Goal: Information Seeking & Learning: Learn about a topic

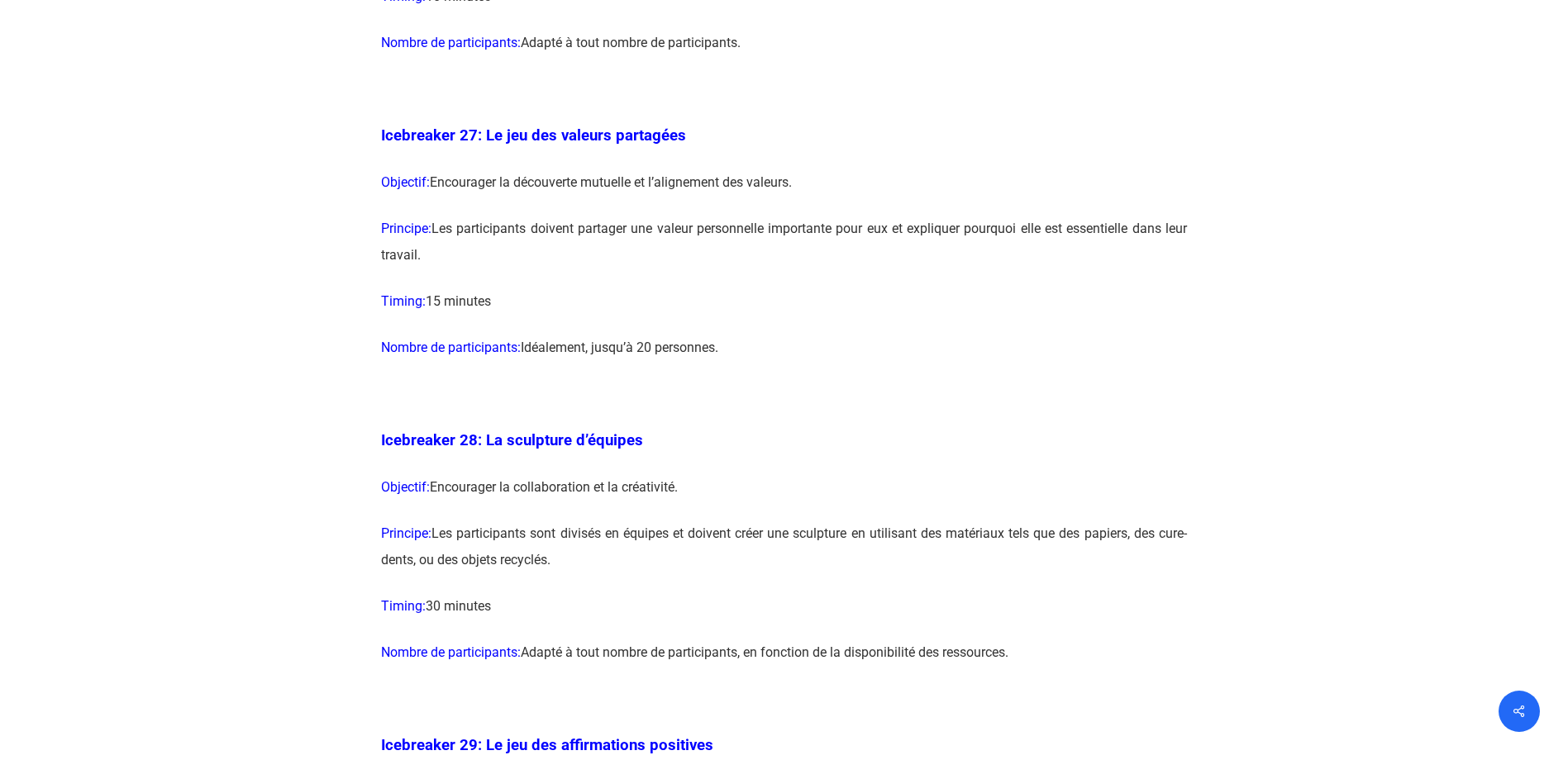
scroll to position [15199, 0]
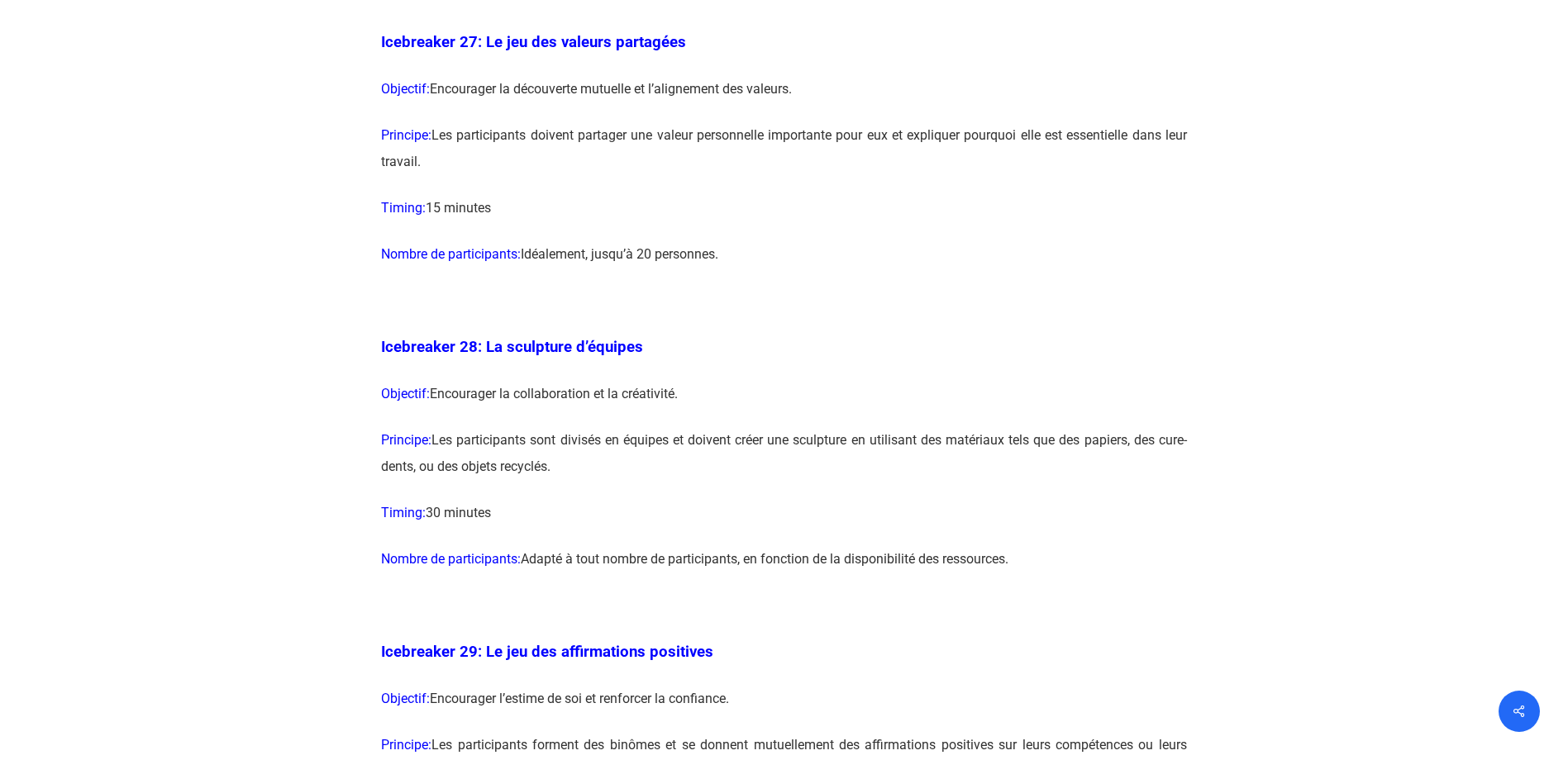
click at [810, 122] on p "Objectif: Encourager la découverte mutuelle et l’alignement des valeurs." at bounding box center [784, 99] width 806 height 46
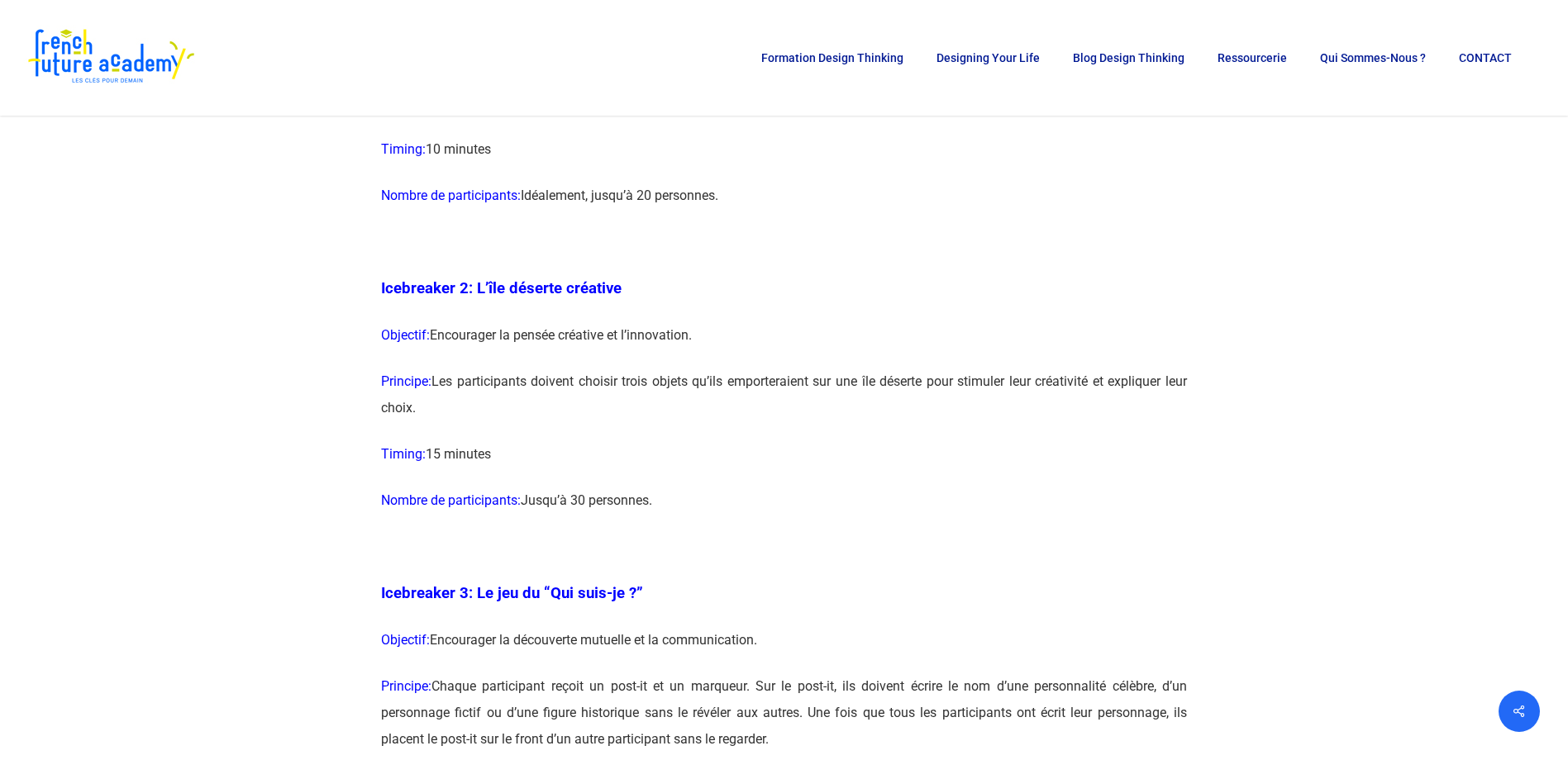
scroll to position [1488, 0]
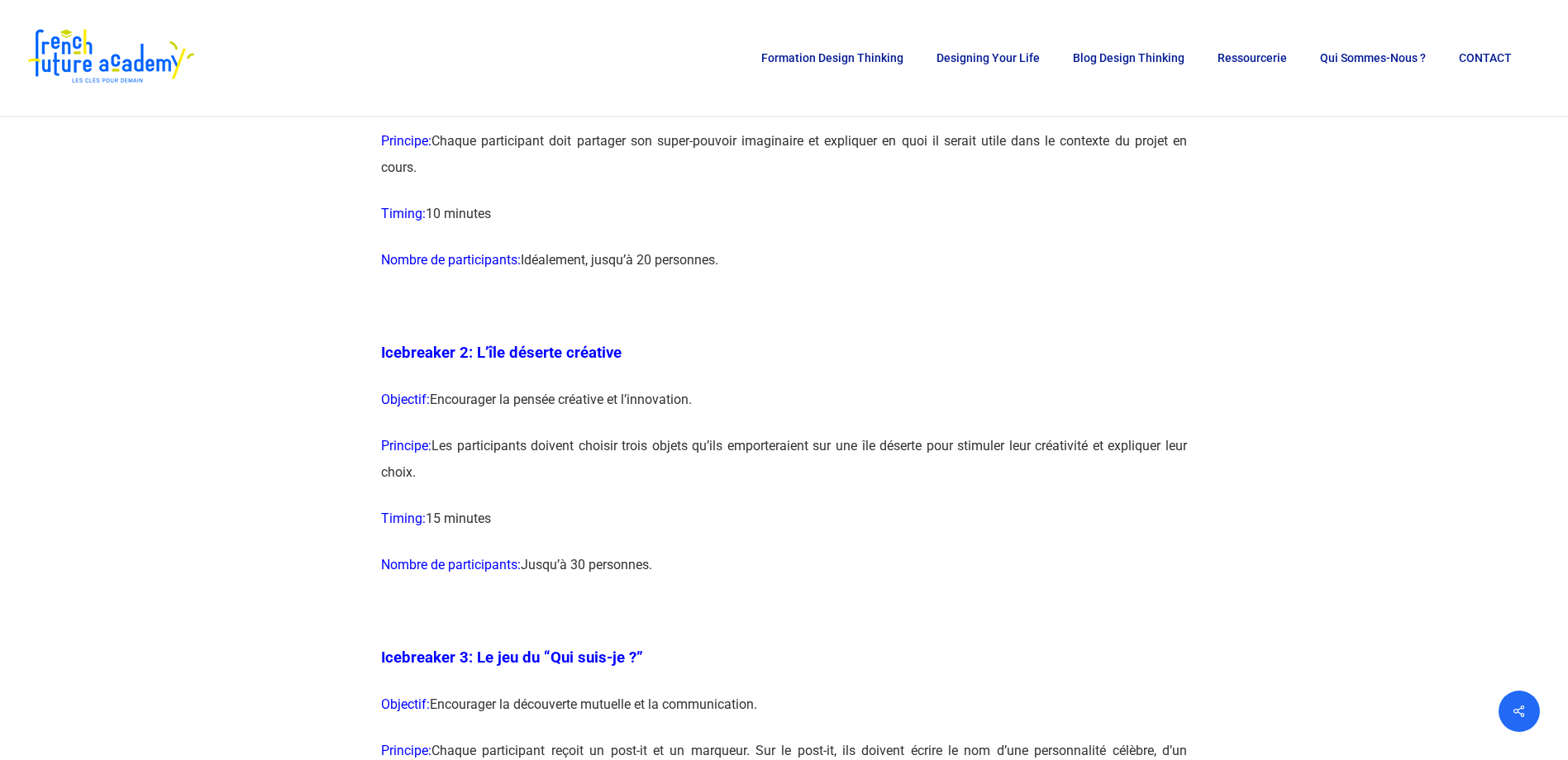
click at [531, 357] on span "Icebreaker 2: L’île déserte créative" at bounding box center [501, 352] width 240 height 18
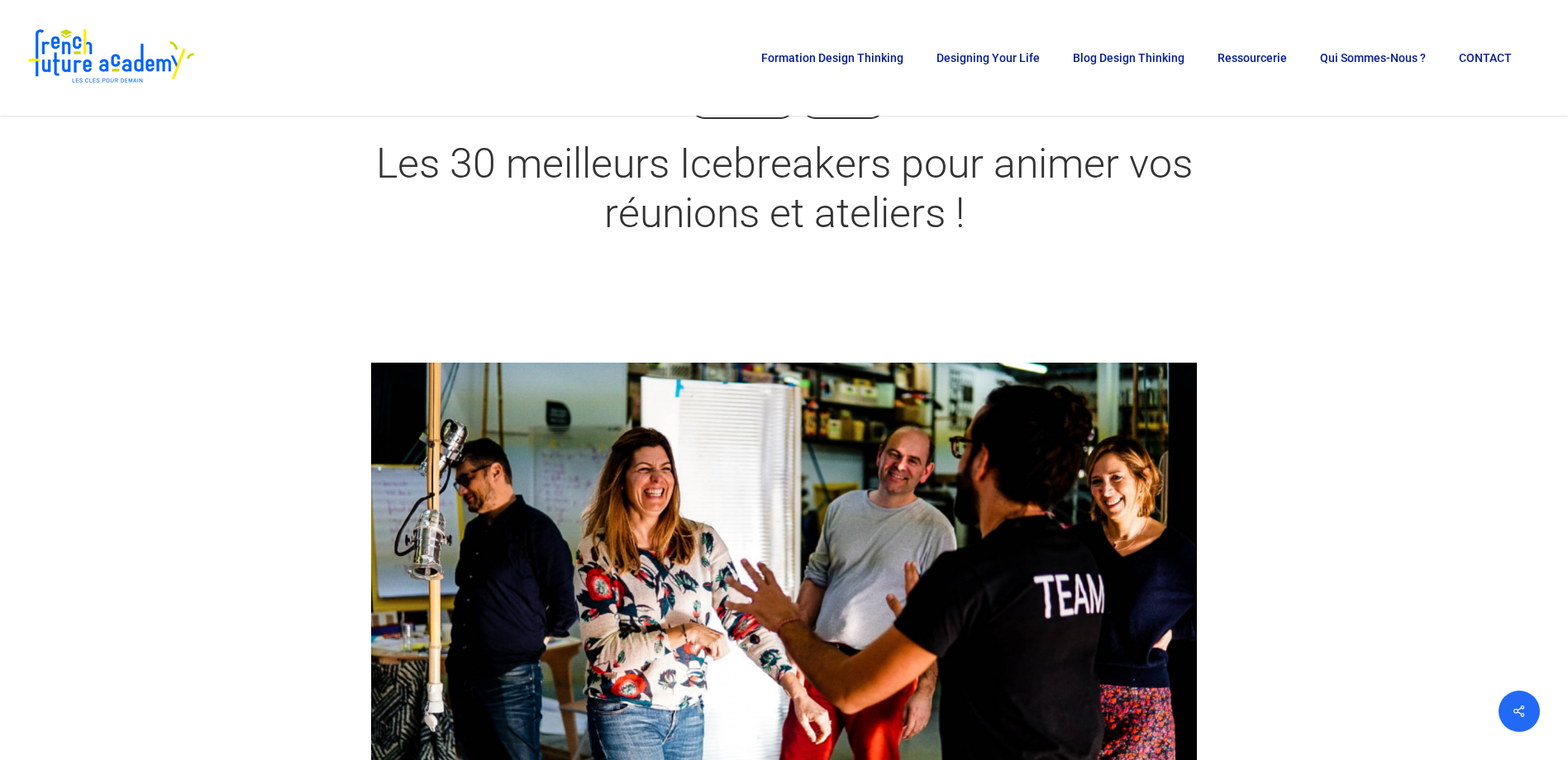
scroll to position [0, 0]
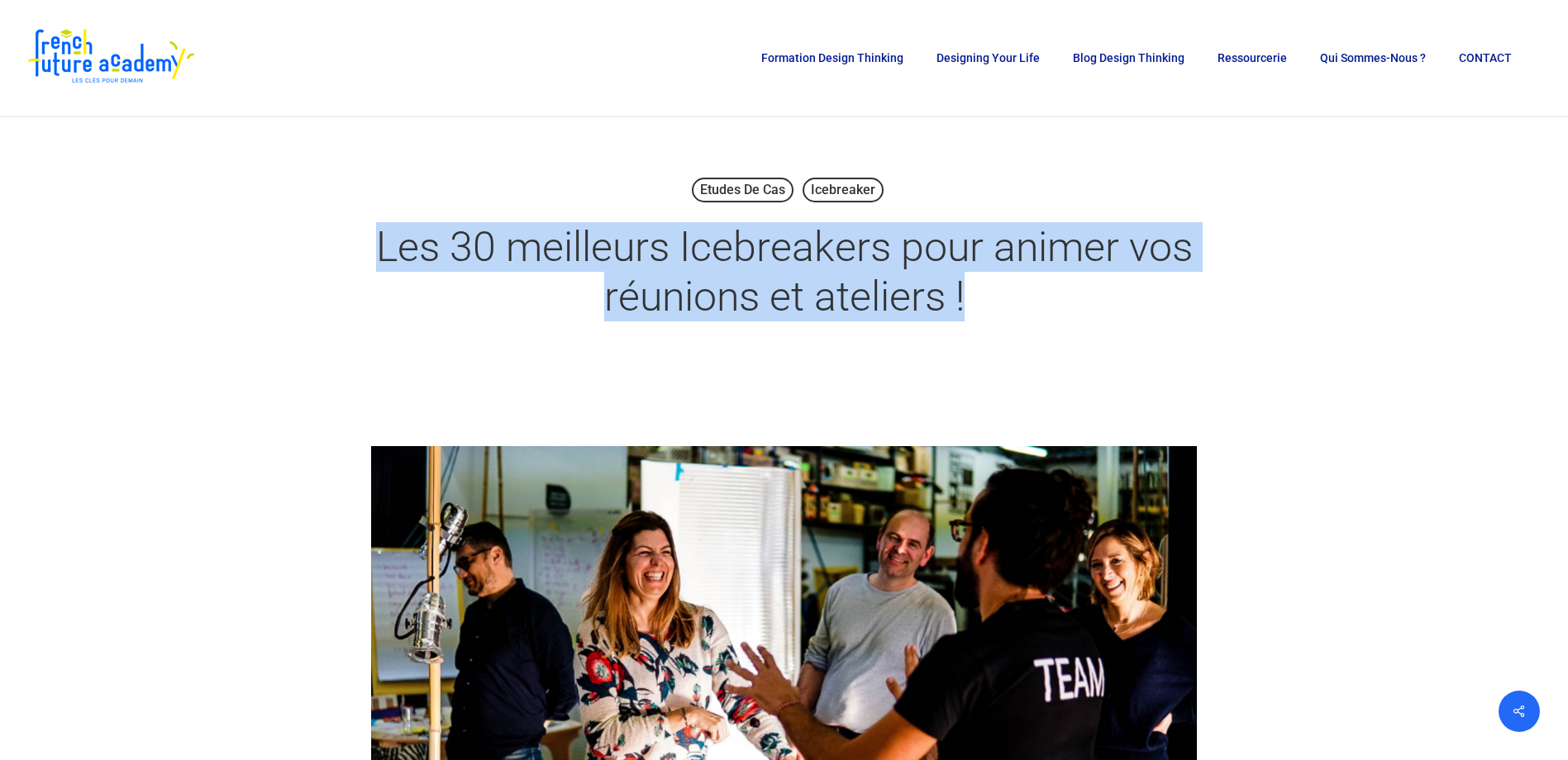
drag, startPoint x: 369, startPoint y: 236, endPoint x: 1027, endPoint y: 284, distance: 659.7
click at [1027, 284] on div "Etudes de cas Icebreaker Les 30 meilleurs Icebreakers pour animer vos réunions …" at bounding box center [784, 254] width 1091 height 162
drag, startPoint x: 1027, startPoint y: 284, endPoint x: 1022, endPoint y: 292, distance: 9.4
click at [1023, 291] on h1 "Les 30 meilleurs Icebreakers pour animer vos réunions et ateliers !" at bounding box center [785, 271] width 827 height 132
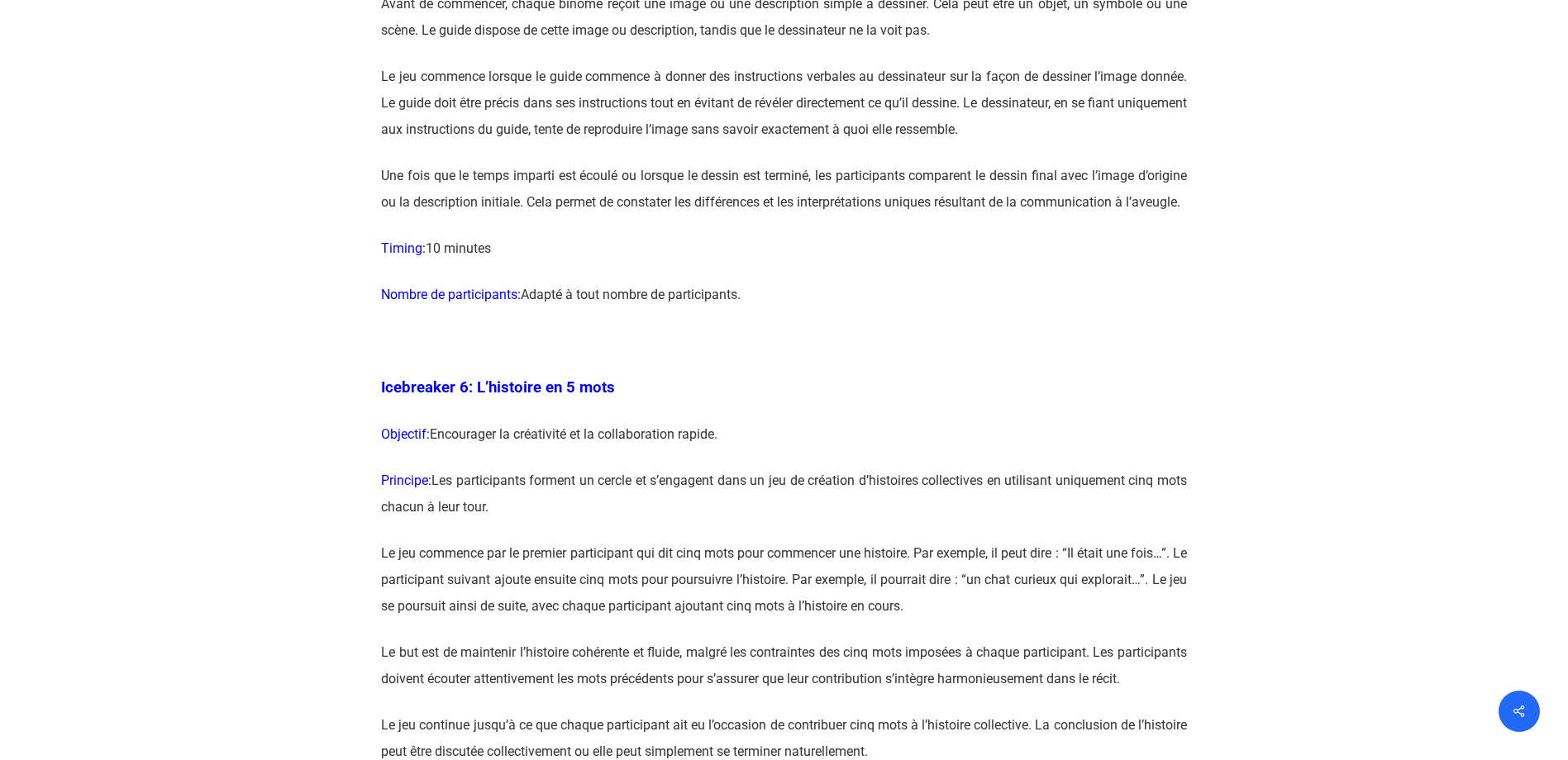
scroll to position [3387, 0]
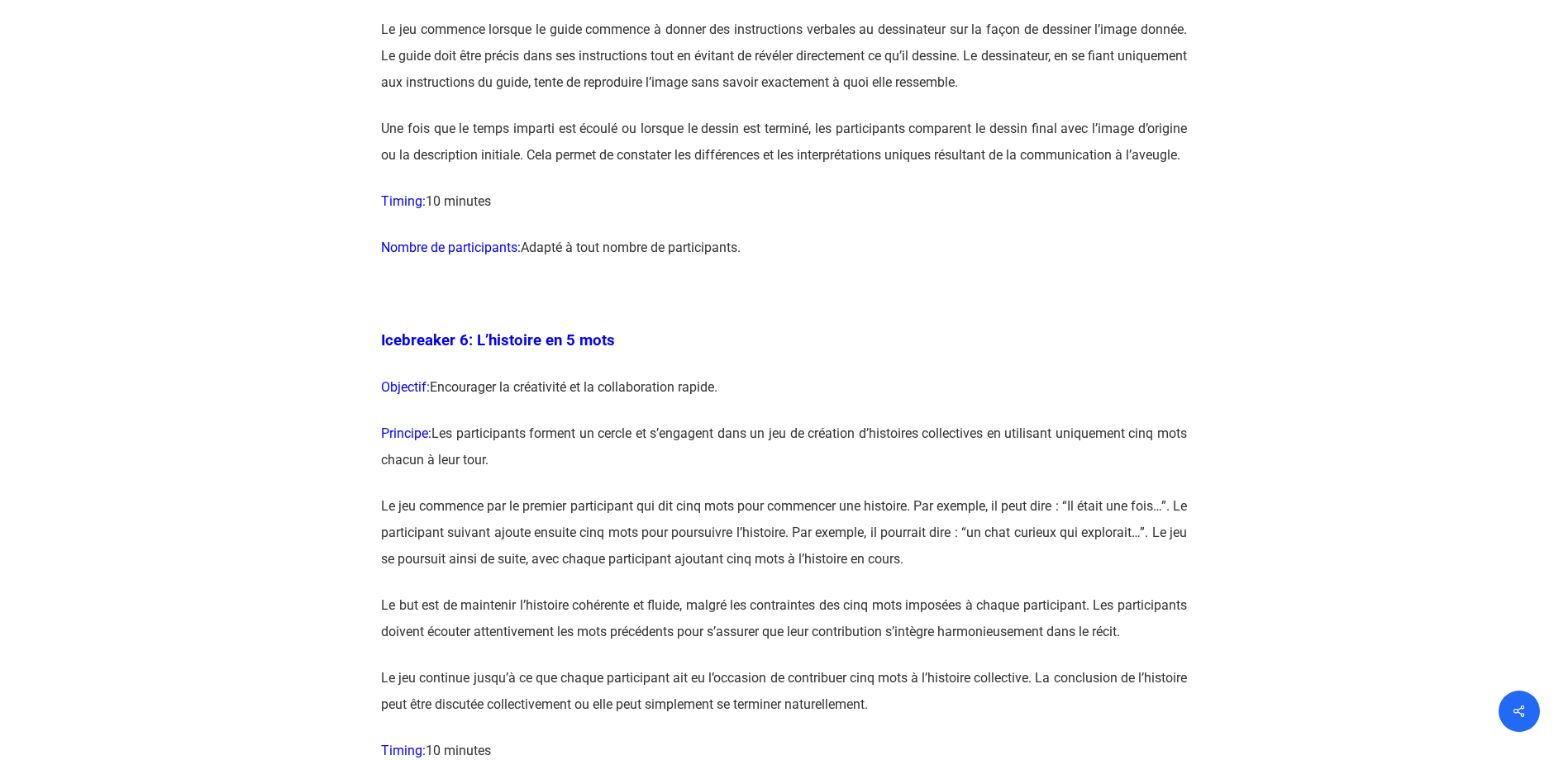
click at [513, 349] on span "Icebreaker 6: L’histoire en 5 mots" at bounding box center [498, 340] width 234 height 18
click at [516, 374] on p "Icebreaker 6: L’histoire en 5 mots" at bounding box center [784, 350] width 806 height 47
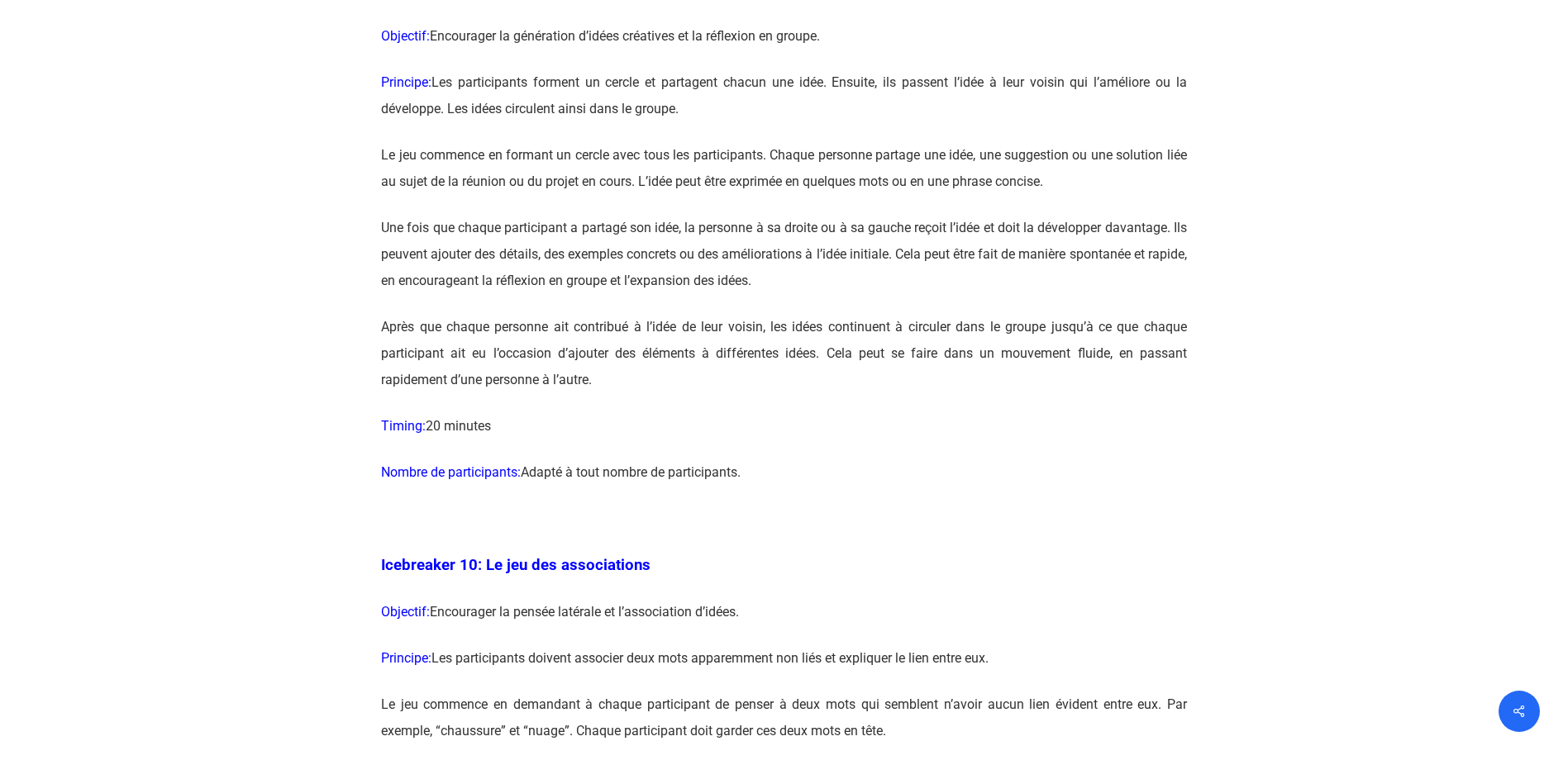
scroll to position [5535, 0]
